Goal: Task Accomplishment & Management: Manage account settings

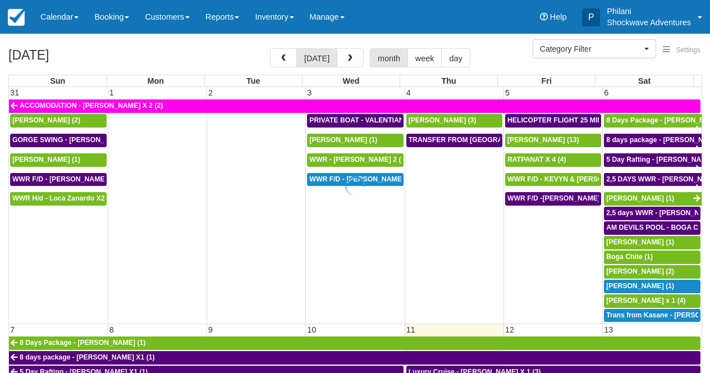
select select
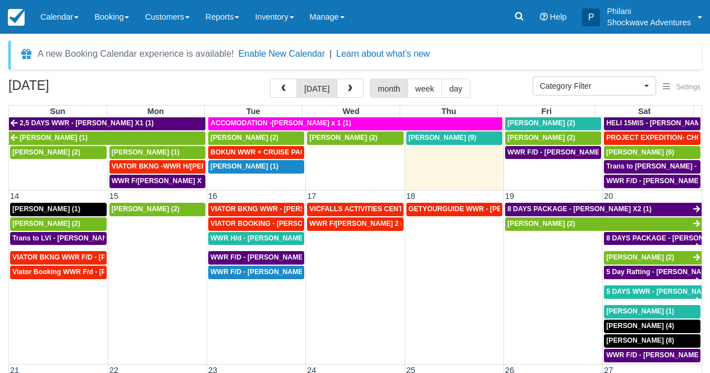
scroll to position [263, 0]
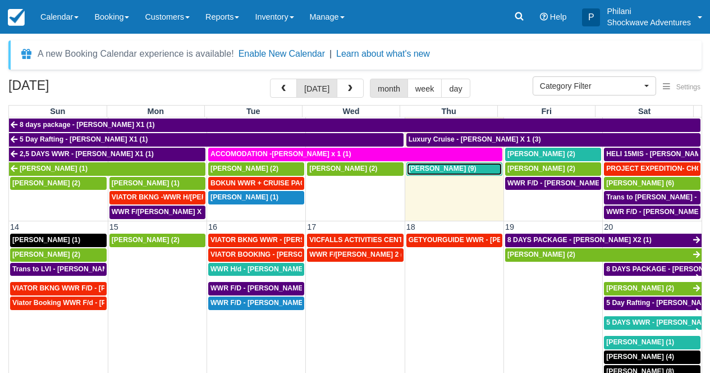
click at [470, 171] on div "Valentin Bouchet (9)" at bounding box center [455, 168] width 92 height 9
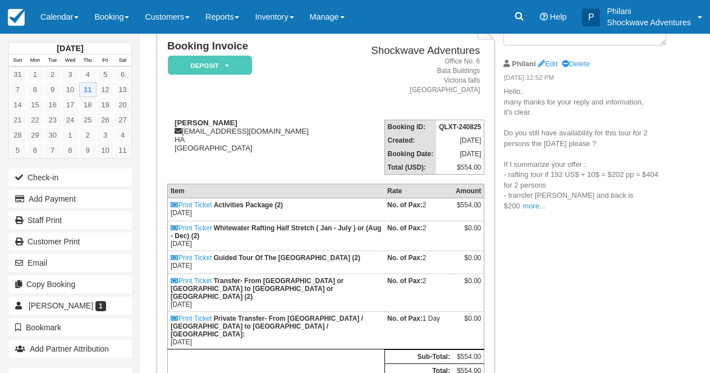
scroll to position [81, 0]
click at [545, 202] on link "more..." at bounding box center [534, 206] width 22 height 8
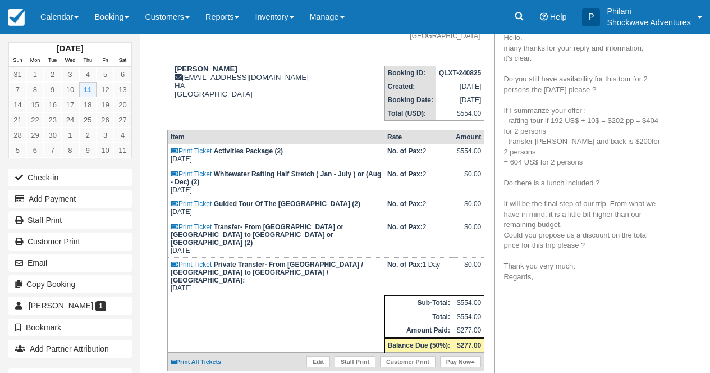
scroll to position [126, 0]
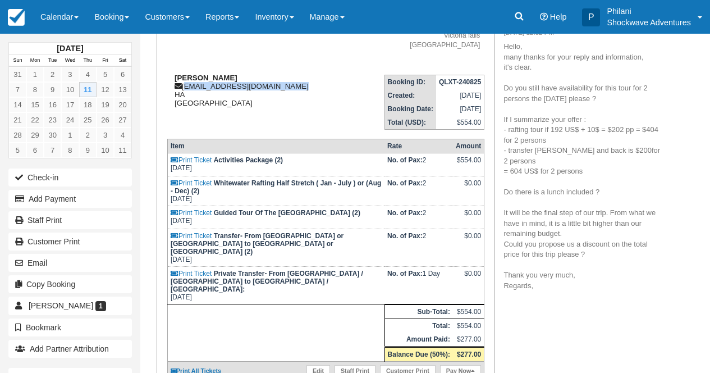
drag, startPoint x: 184, startPoint y: 88, endPoint x: 303, endPoint y: 90, distance: 119.0
click at [303, 90] on div "Valentin Bouchet valentin.bouchet1@gmail.com HA Zimbabwe" at bounding box center [253, 91] width 173 height 34
copy div "[EMAIL_ADDRESS][DOMAIN_NAME]"
click at [556, 307] on div "Booking Invoice Deposit   Pending Reserved Paid Waiting Cancelled NO LONGER COM…" at bounding box center [406, 293] width 533 height 633
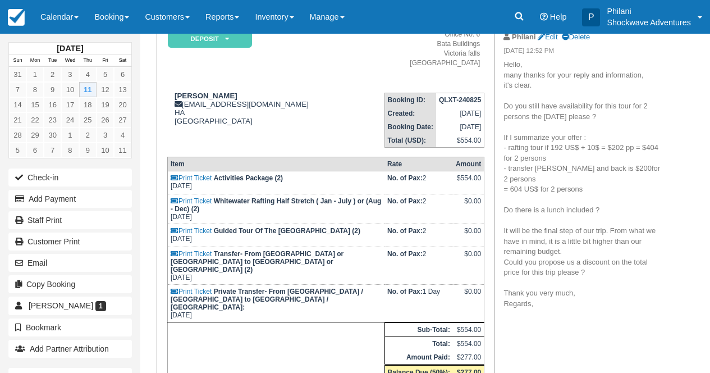
scroll to position [0, 0]
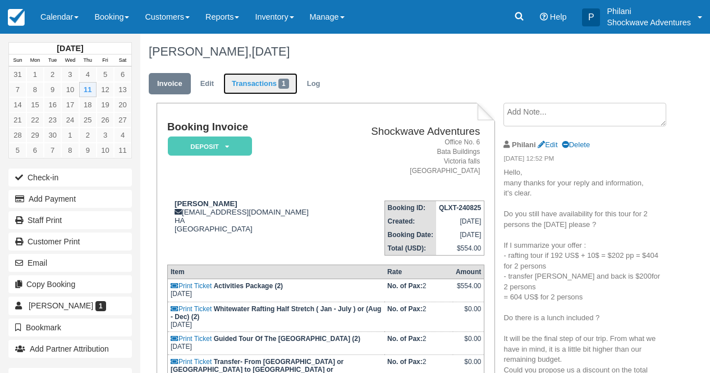
click at [255, 79] on link "Transactions 1" at bounding box center [260, 84] width 74 height 22
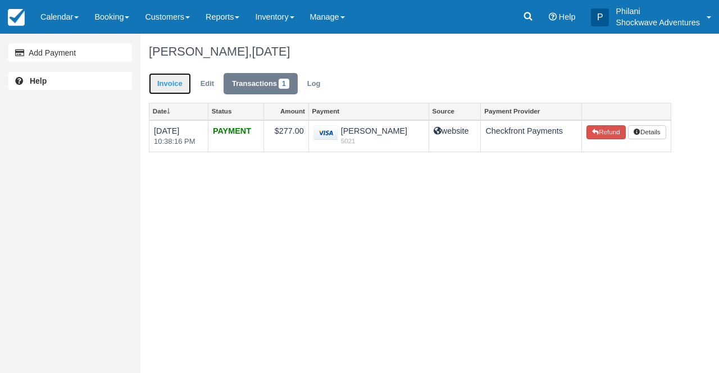
click at [161, 77] on link "Invoice" at bounding box center [170, 84] width 42 height 22
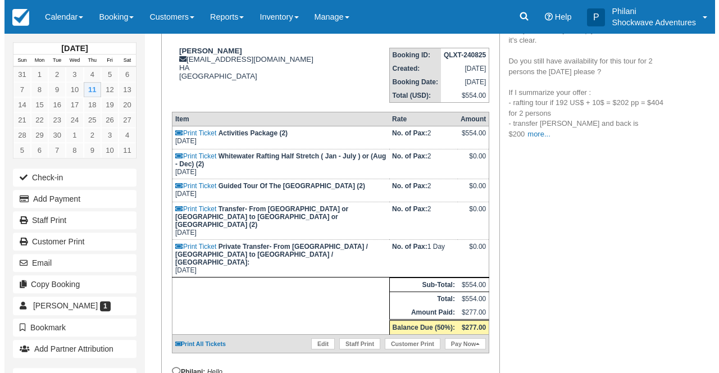
scroll to position [162, 0]
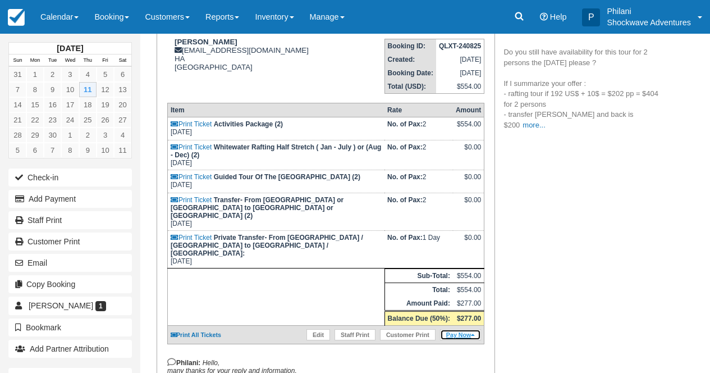
click at [458, 340] on link "Pay Now" at bounding box center [460, 334] width 41 height 11
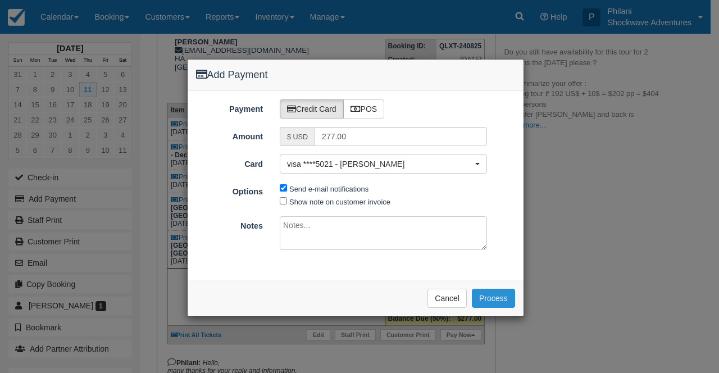
click at [502, 300] on button "Process" at bounding box center [493, 298] width 43 height 19
